Goal: Find specific page/section: Find specific page/section

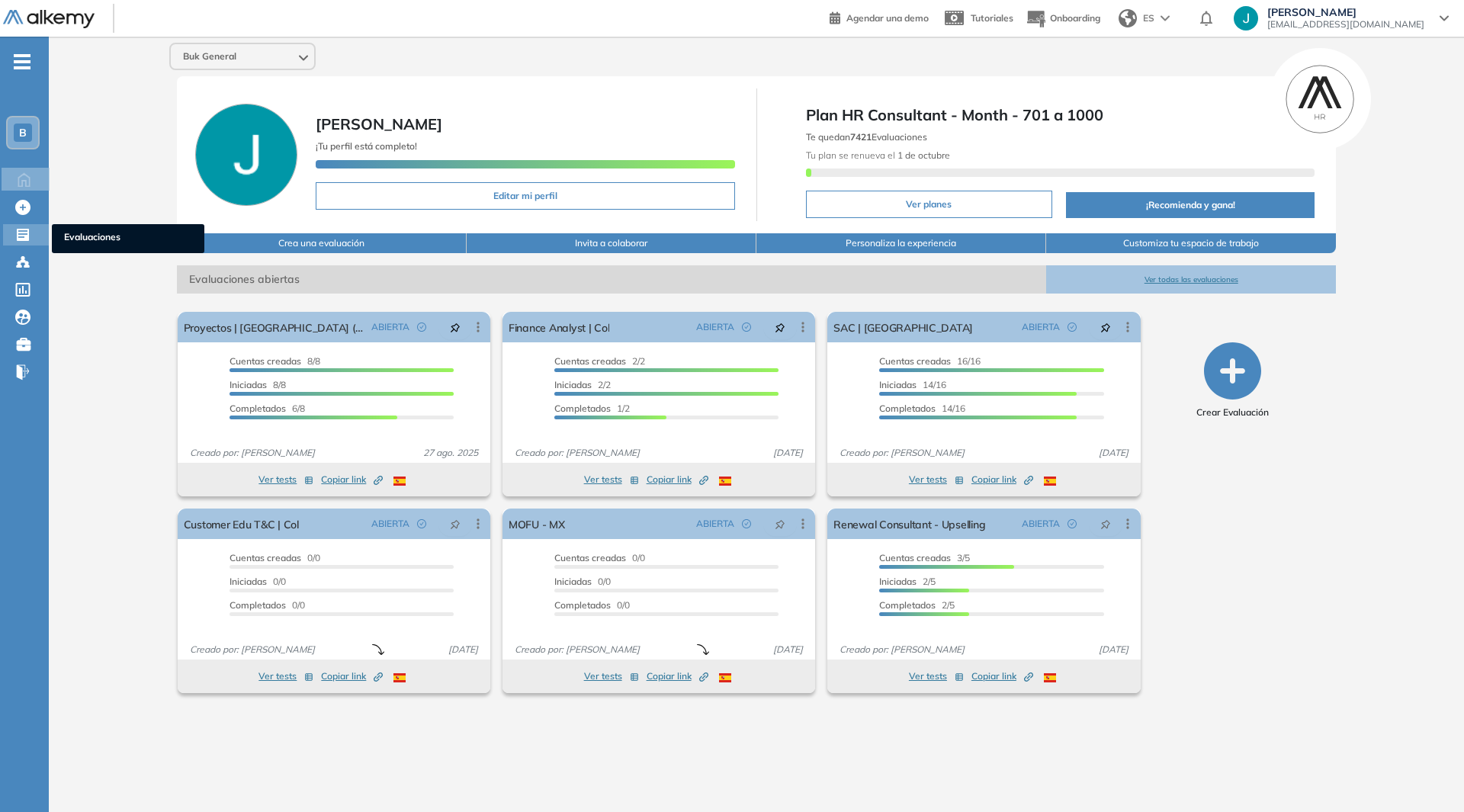
click at [21, 231] on icon at bounding box center [23, 234] width 15 height 15
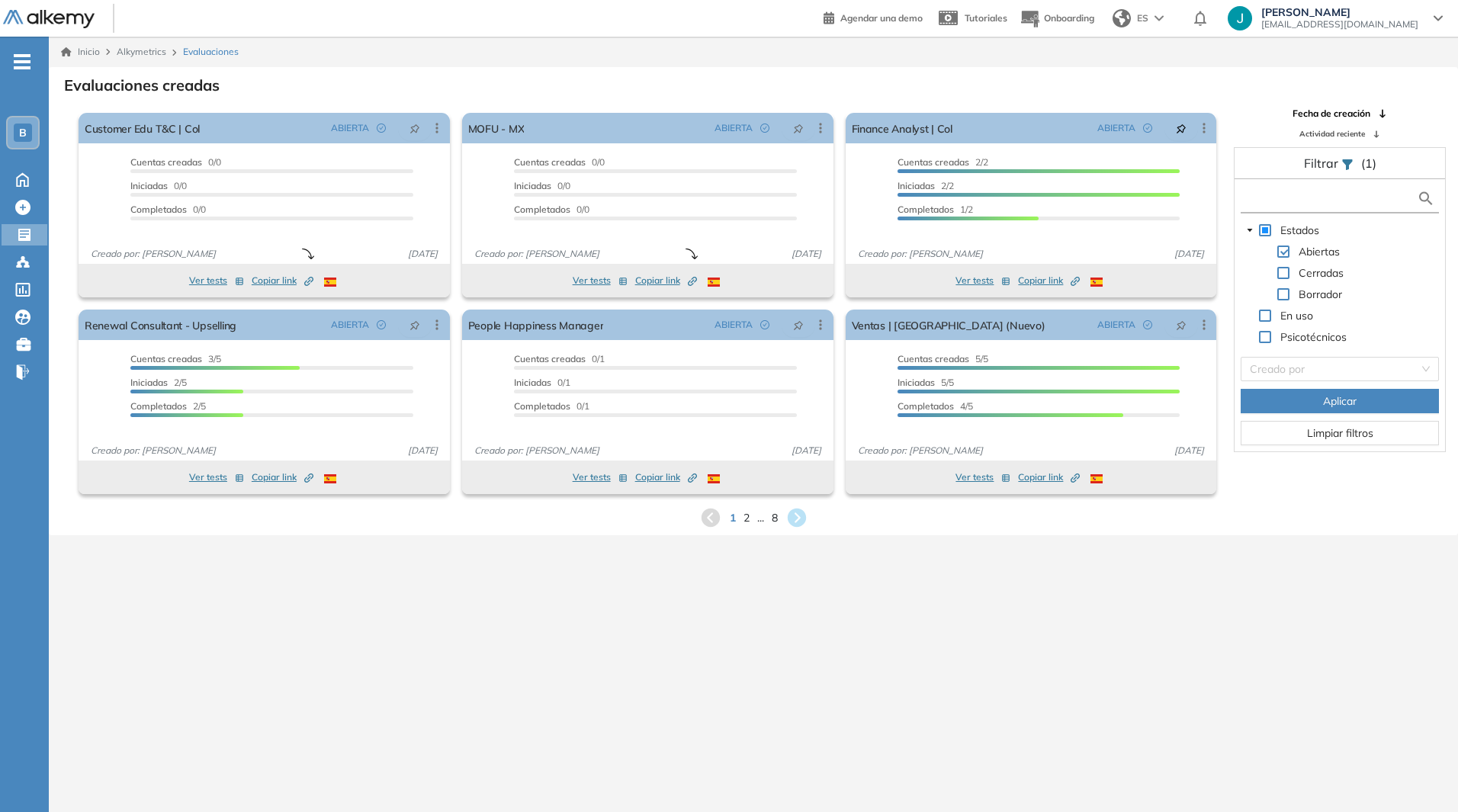
click at [1269, 199] on input "text" at bounding box center [1329, 198] width 172 height 16
type input "**********"
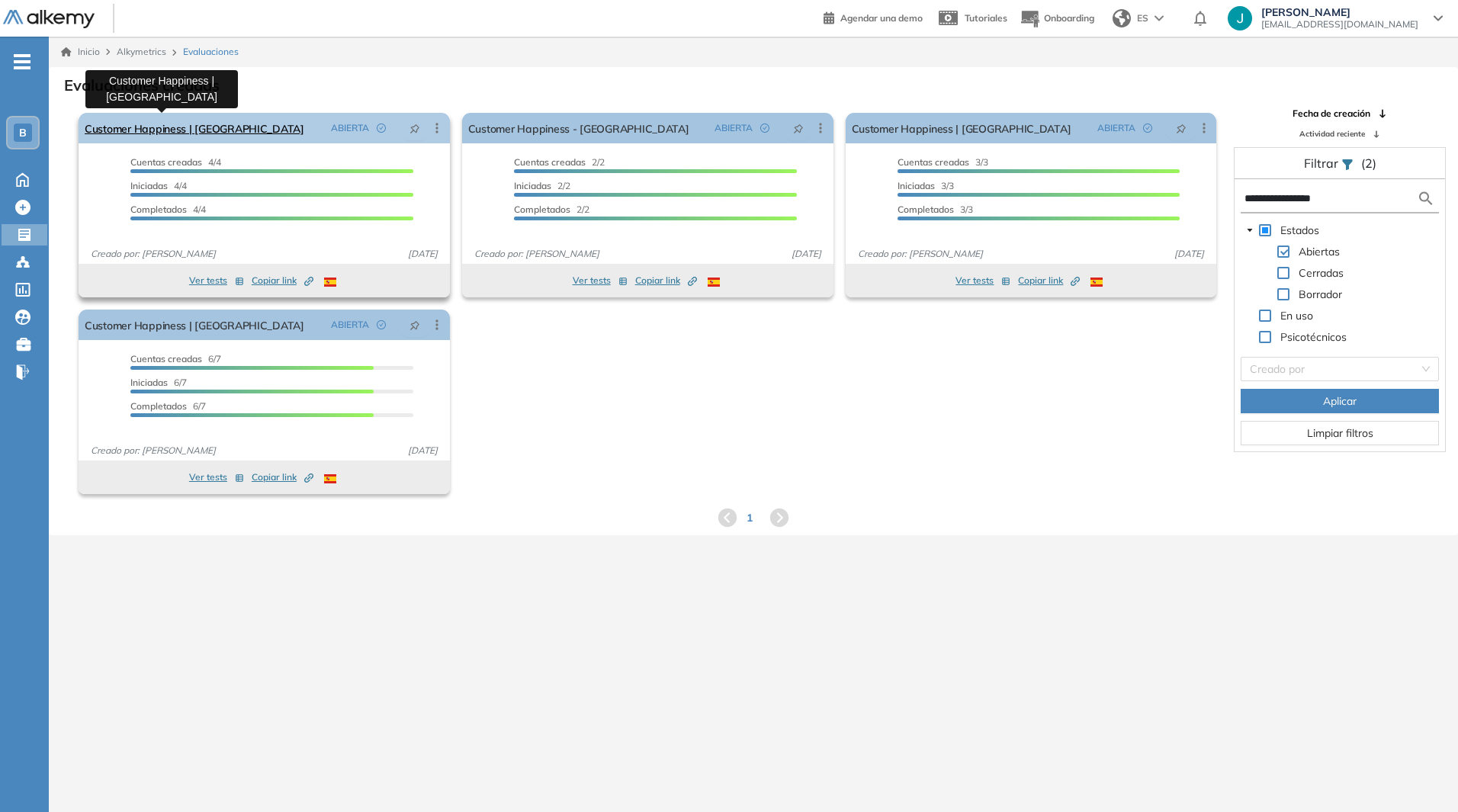
click at [172, 130] on link "Customer Happiness | [GEOGRAPHIC_DATA]" at bounding box center [194, 128] width 219 height 31
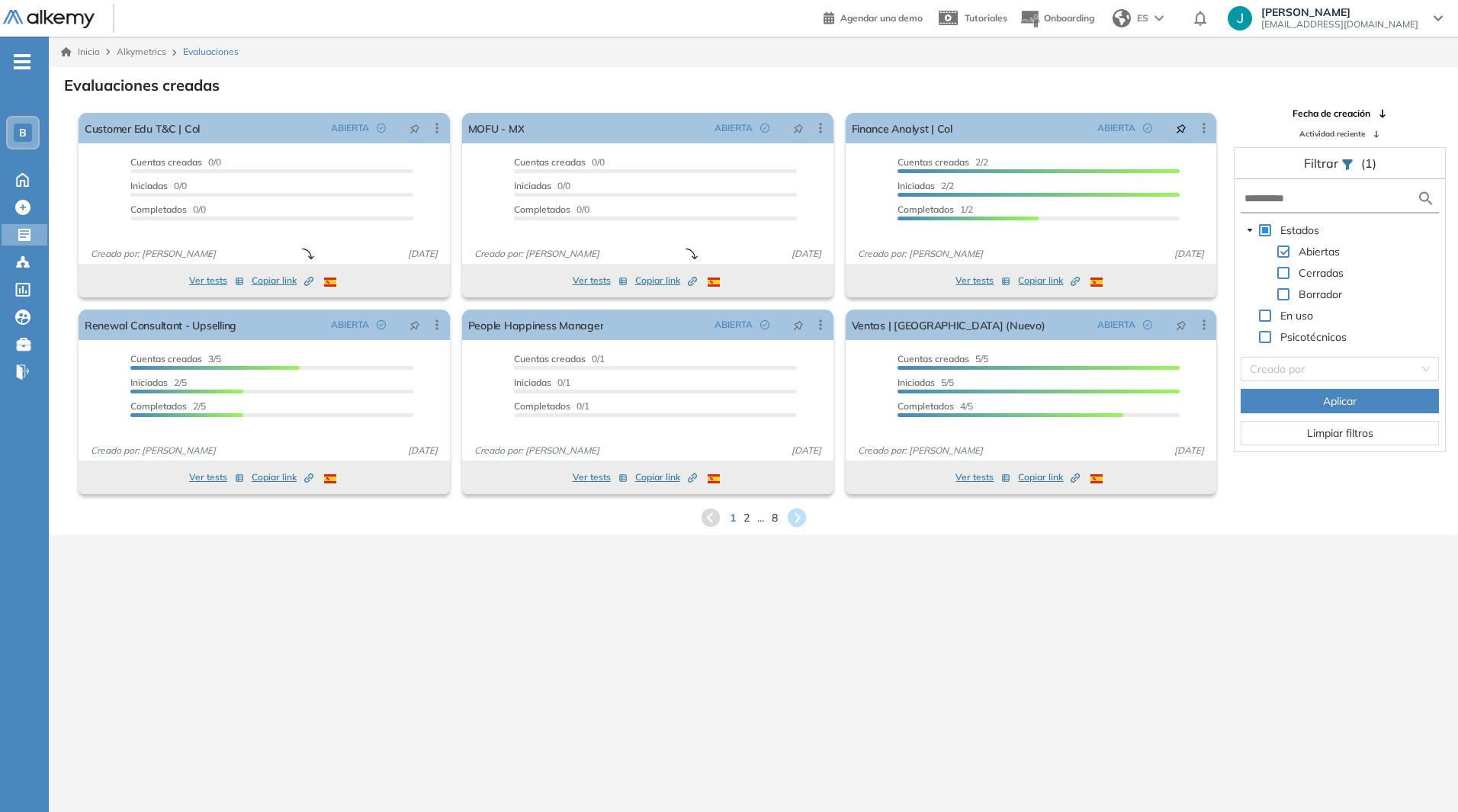
click at [1287, 186] on form at bounding box center [1340, 199] width 198 height 28
click at [1290, 191] on input "text" at bounding box center [1329, 198] width 172 height 16
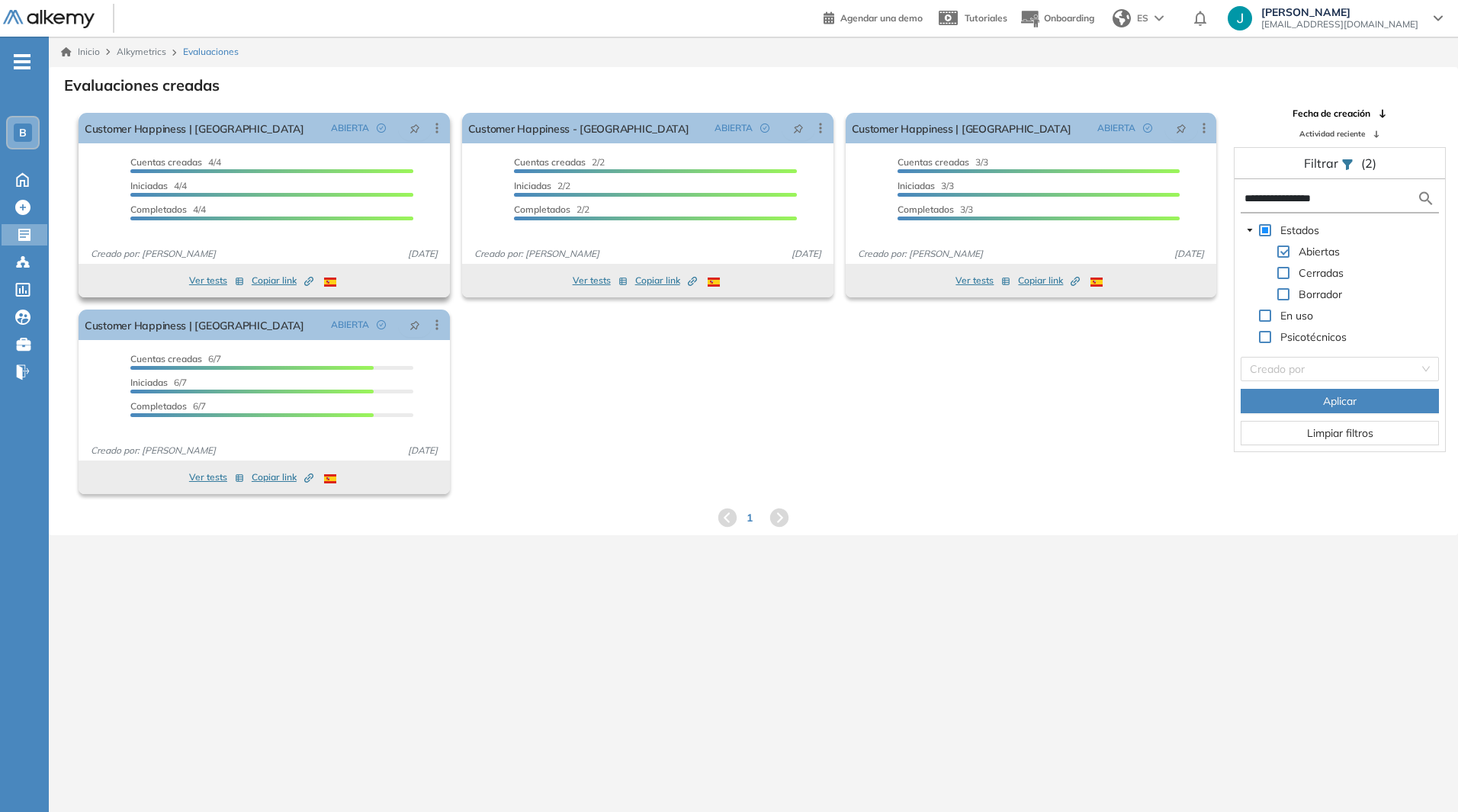
type input "**********"
click at [211, 284] on button "Ver tests" at bounding box center [216, 280] width 55 height 18
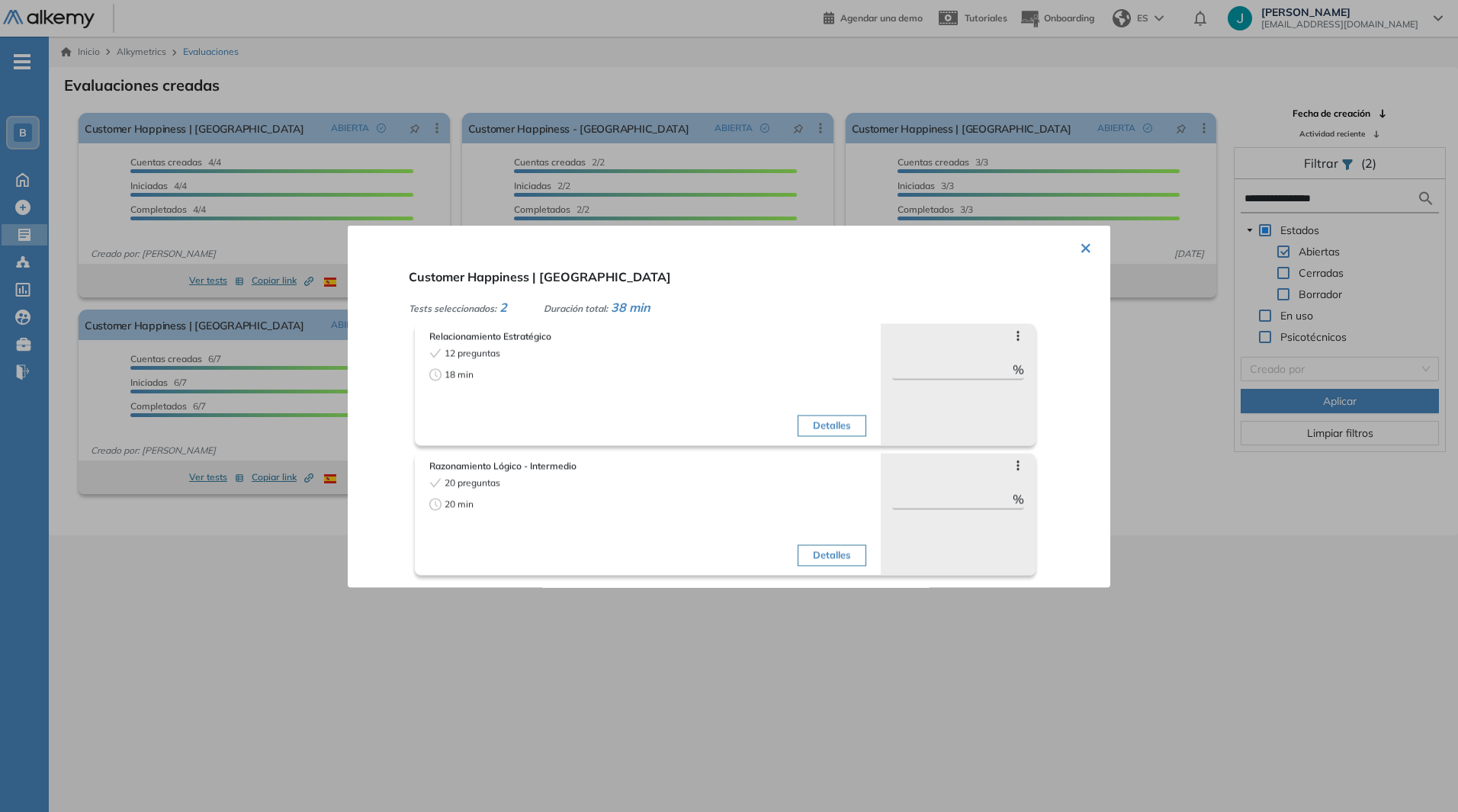
click at [1079, 254] on button "×" at bounding box center [1085, 245] width 12 height 30
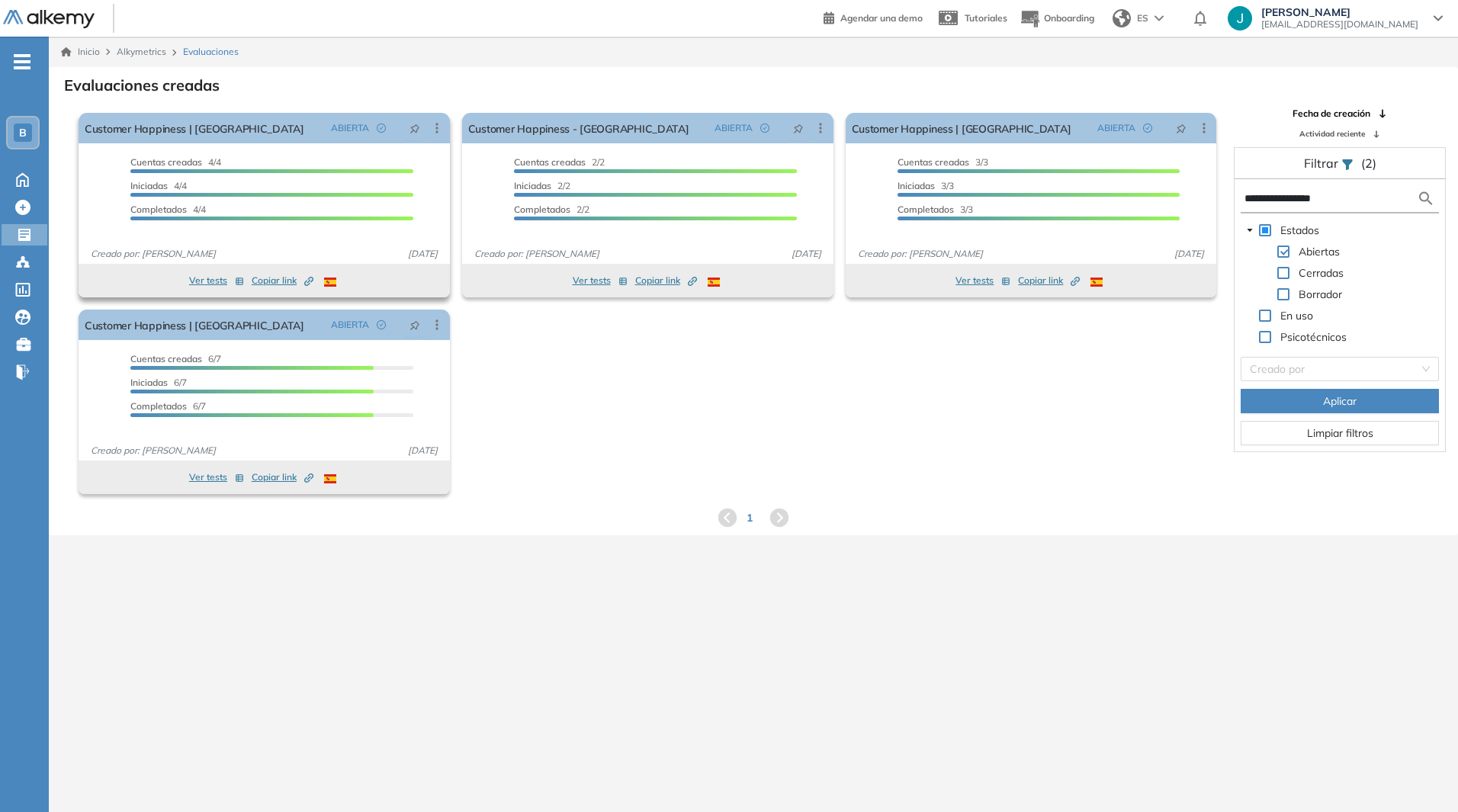
click at [257, 281] on span "Copiar link Created by potrace 1.16, written by [PERSON_NAME] [DATE]-[DATE]" at bounding box center [283, 281] width 62 height 13
click at [769, 595] on div "Inicio Alkymetrics Evaluaciones Evaluaciones creadas El proctoring será activad…" at bounding box center [754, 442] width 1409 height 812
